Goal: Entertainment & Leisure: Consume media (video, audio)

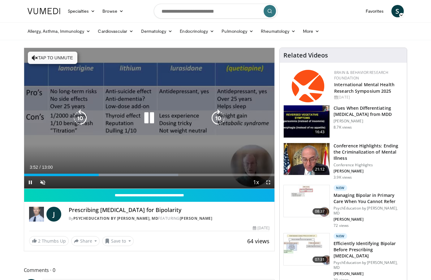
click at [150, 114] on icon "Video Player" at bounding box center [148, 117] width 17 height 17
click at [143, 118] on icon "Video Player" at bounding box center [148, 117] width 17 height 17
click at [40, 182] on span "Video Player" at bounding box center [42, 182] width 12 height 12
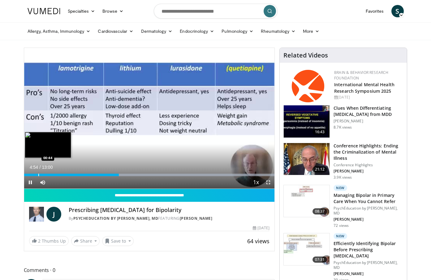
click at [38, 174] on div "04:54" at bounding box center [71, 175] width 95 height 2
click at [35, 175] on div "00:46" at bounding box center [31, 175] width 15 height 2
click at [33, 175] on div "Progress Bar" at bounding box center [33, 175] width 1 height 2
click at [36, 175] on div "Progress Bar" at bounding box center [36, 175] width 1 height 2
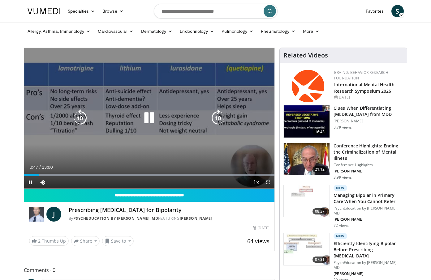
click at [65, 173] on div "Loaded : 99.95% 00:47 02:09" at bounding box center [149, 173] width 250 height 6
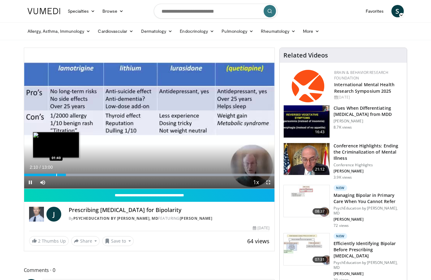
click at [56, 175] on div "Progress Bar" at bounding box center [56, 175] width 1 height 2
click at [51, 175] on div "Progress Bar" at bounding box center [51, 175] width 1 height 2
click at [39, 175] on div "Progress Bar" at bounding box center [39, 175] width 1 height 2
click at [30, 184] on span "Video Player" at bounding box center [30, 182] width 12 height 12
